Goal: Task Accomplishment & Management: Use online tool/utility

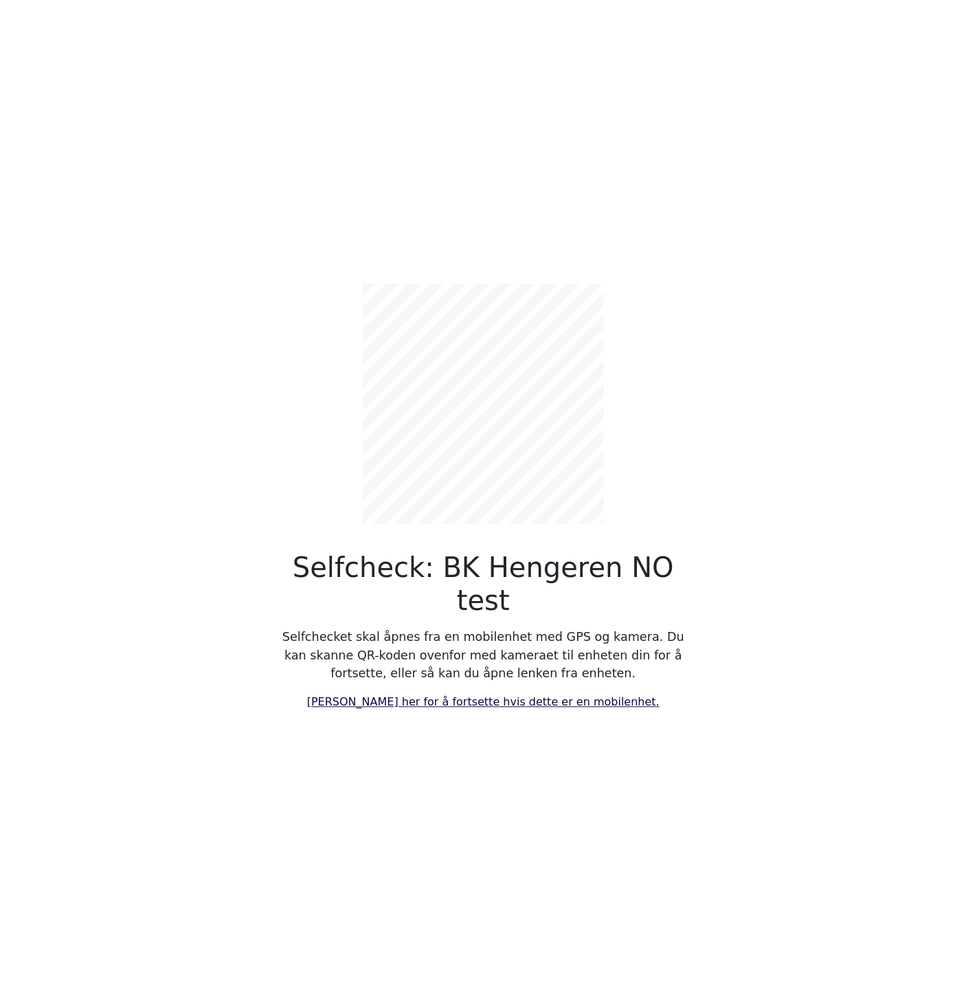
click at [427, 695] on link "[PERSON_NAME] her for å fortsette hvis dette er en mobilenhet." at bounding box center [483, 701] width 352 height 13
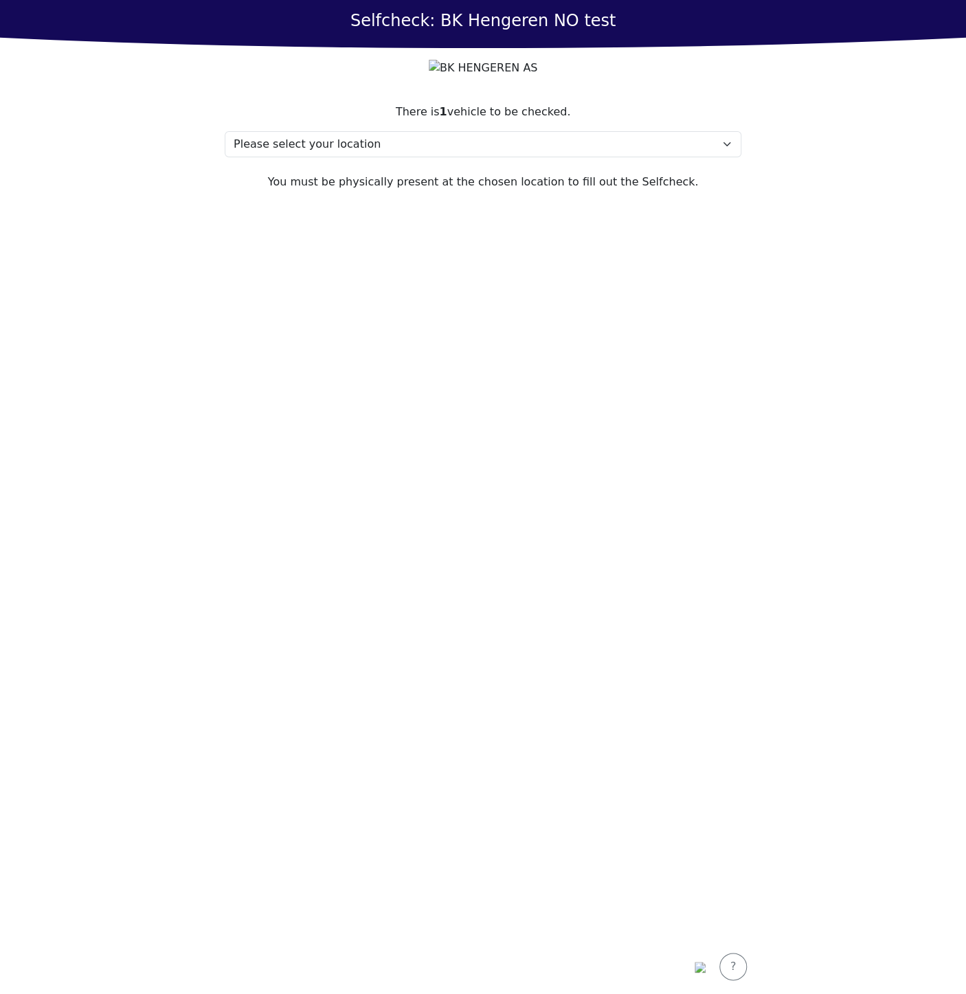
click at [752, 122] on section "There is 1 vehicle to be checked. Please select your location Test, 2400 Test M…" at bounding box center [483, 513] width 550 height 853
drag, startPoint x: 429, startPoint y: 463, endPoint x: 437, endPoint y: 256, distance: 207.6
click at [429, 463] on section "There is 1 vehicle to be checked. Please select your location Test, 2400 Test M…" at bounding box center [483, 513] width 550 height 853
click at [374, 188] on section "There is 1 vehicle to be checked. Please select your location Test, 2400 Test M…" at bounding box center [483, 513] width 550 height 853
drag, startPoint x: 351, startPoint y: 172, endPoint x: 305, endPoint y: 186, distance: 48.0
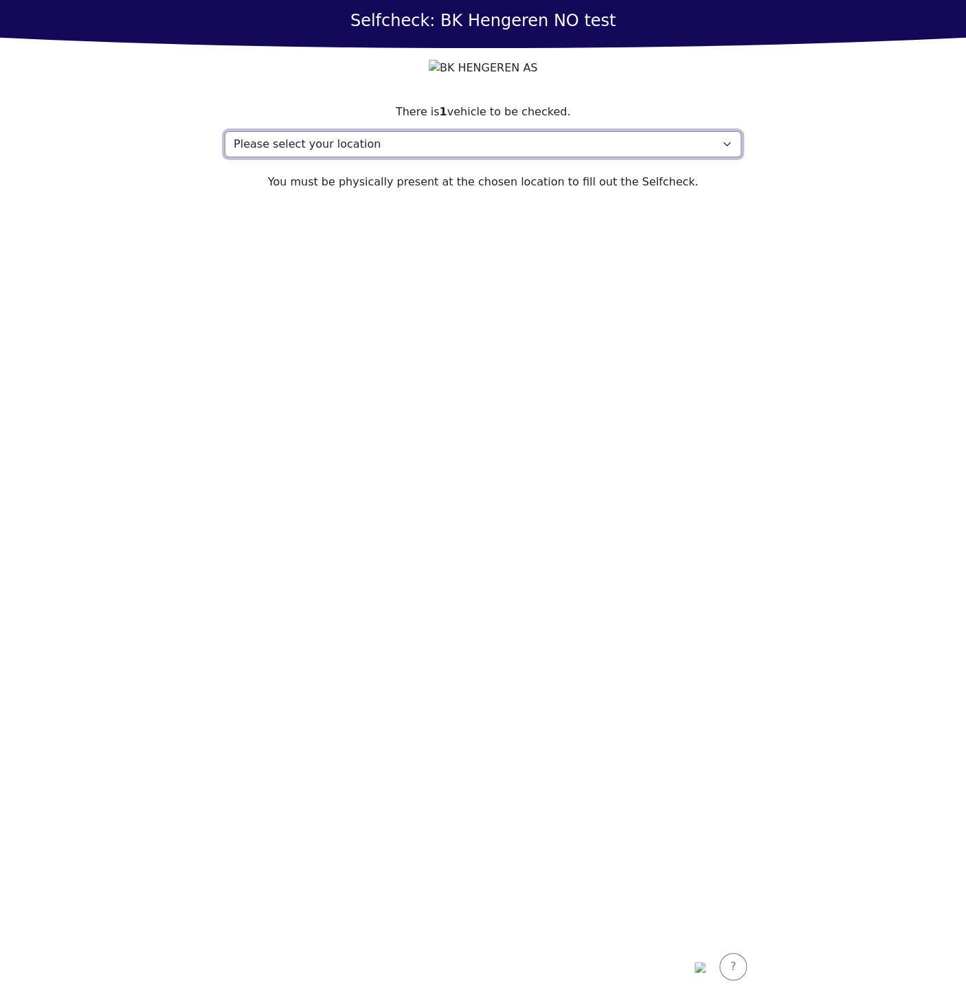
click at [349, 157] on select "Please select your location Test, 2400 Test My location isn't listed" at bounding box center [483, 144] width 517 height 26
click at [257, 363] on section "There is 1 vehicle to be checked. Please select your location Test, 2400 Test M…" at bounding box center [483, 513] width 550 height 853
